Goal: Transaction & Acquisition: Purchase product/service

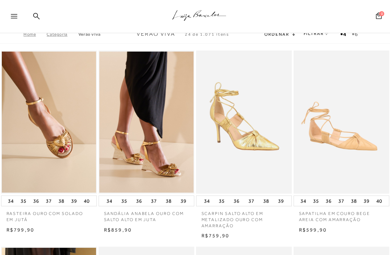
click at [209, 227] on p "SCARPIN SALTO ALTO EM METALIZADO OURO COM AMARRAÇÃO" at bounding box center [244, 217] width 96 height 22
click at [15, 16] on icon at bounding box center [14, 16] width 6 height 4
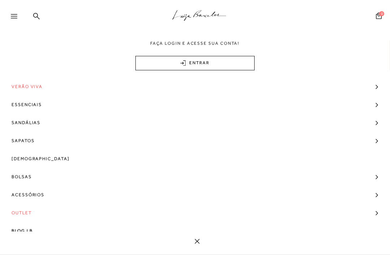
click at [32, 216] on span "Outlet" at bounding box center [22, 213] width 20 height 18
click at [30, 213] on span "Outlet" at bounding box center [22, 213] width 20 height 18
click at [30, 212] on span "Outlet" at bounding box center [22, 213] width 20 height 18
click at [37, 225] on link "Modelo" at bounding box center [192, 229] width 385 height 14
click at [31, 231] on link "Modelo" at bounding box center [192, 229] width 385 height 14
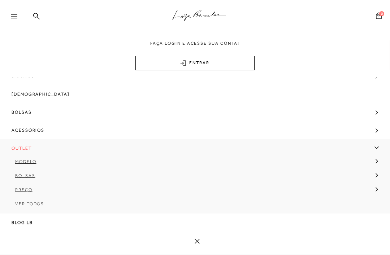
scroll to position [66, 0]
click at [35, 209] on link "Ver Todos" at bounding box center [195, 207] width 390 height 14
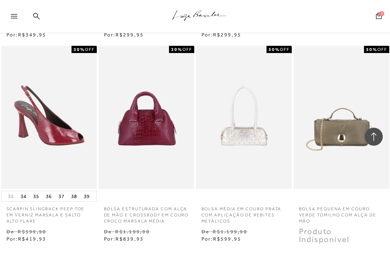
scroll to position [1024, 0]
